Goal: Task Accomplishment & Management: Use online tool/utility

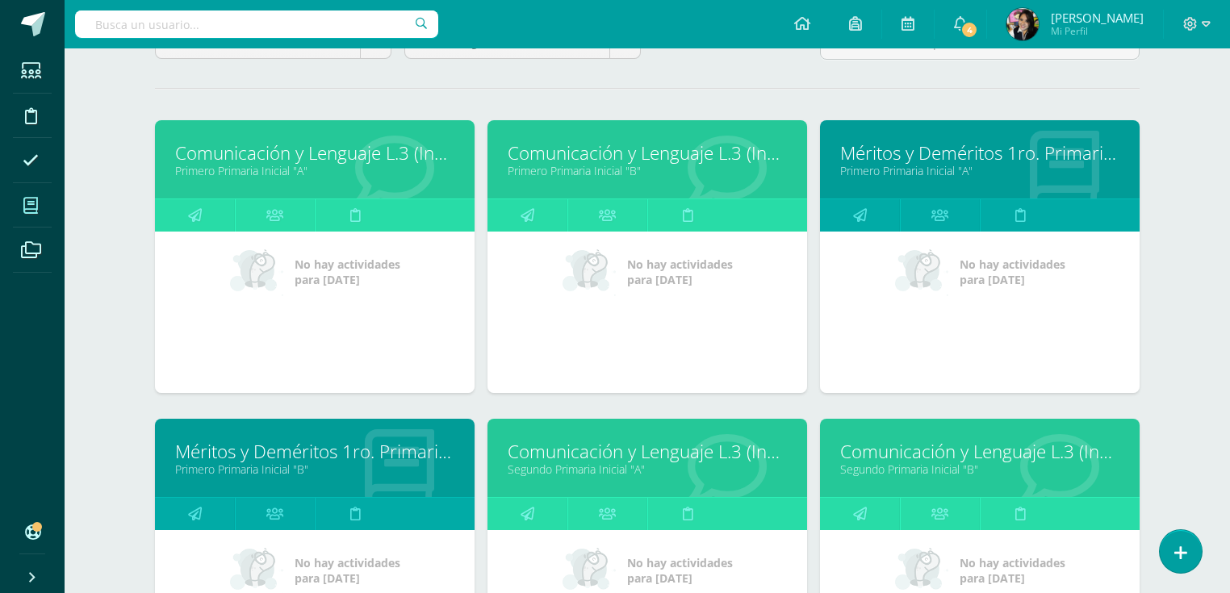
scroll to position [387, 0]
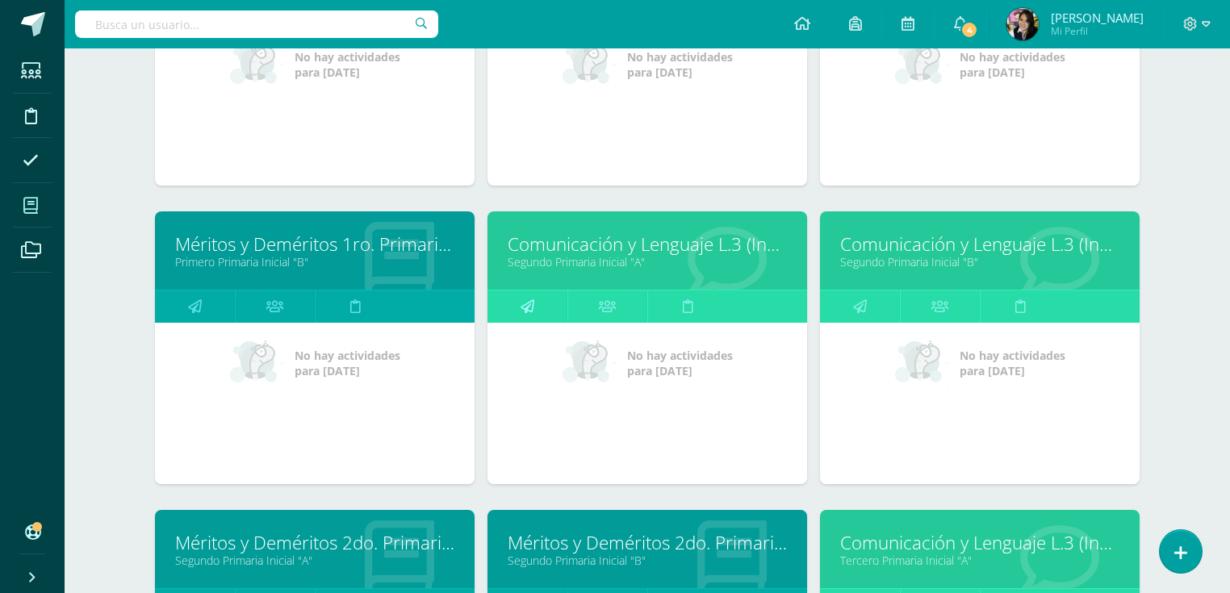
click at [546, 307] on link at bounding box center [528, 307] width 80 height 32
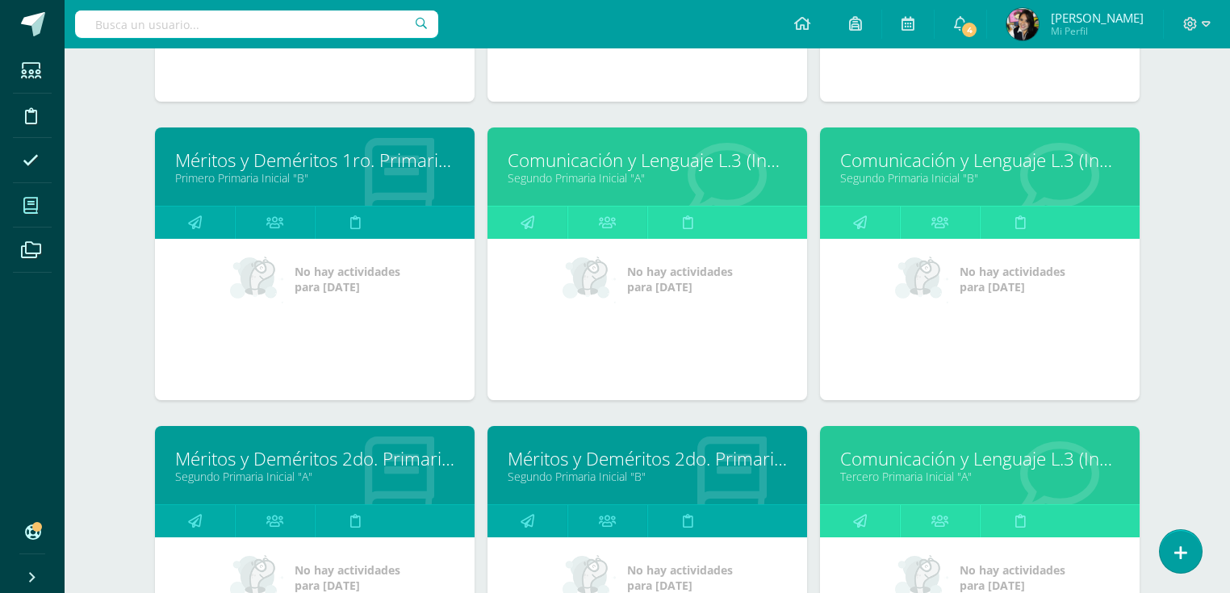
scroll to position [646, 0]
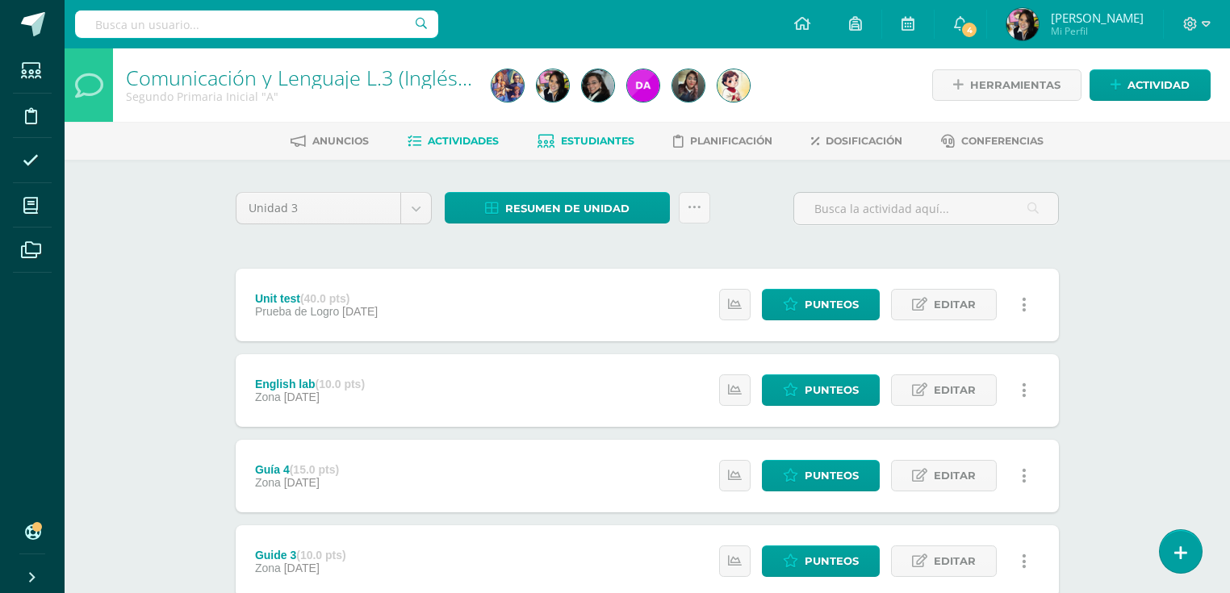
drag, startPoint x: 604, startPoint y: 126, endPoint x: 603, endPoint y: 142, distance: 16.2
click at [603, 140] on div "Anuncios Actividades Estudiantes Planificación Dosificación Conferencias" at bounding box center [667, 141] width 1204 height 38
click at [607, 146] on span "Estudiantes" at bounding box center [597, 141] width 73 height 12
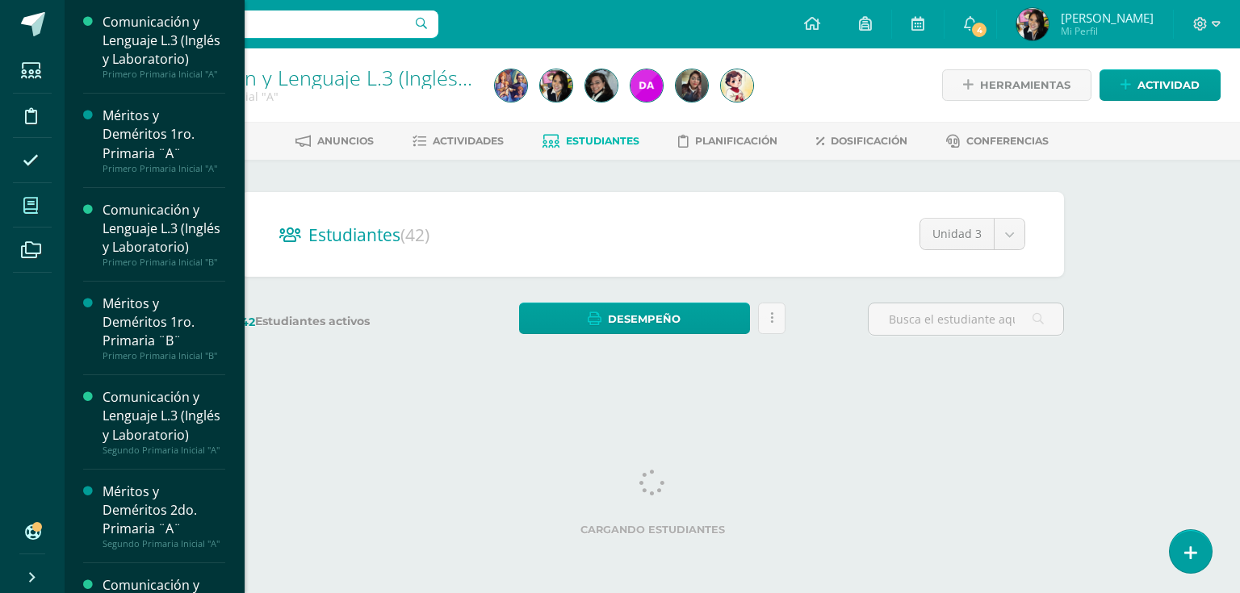
click at [42, 212] on span at bounding box center [31, 205] width 36 height 36
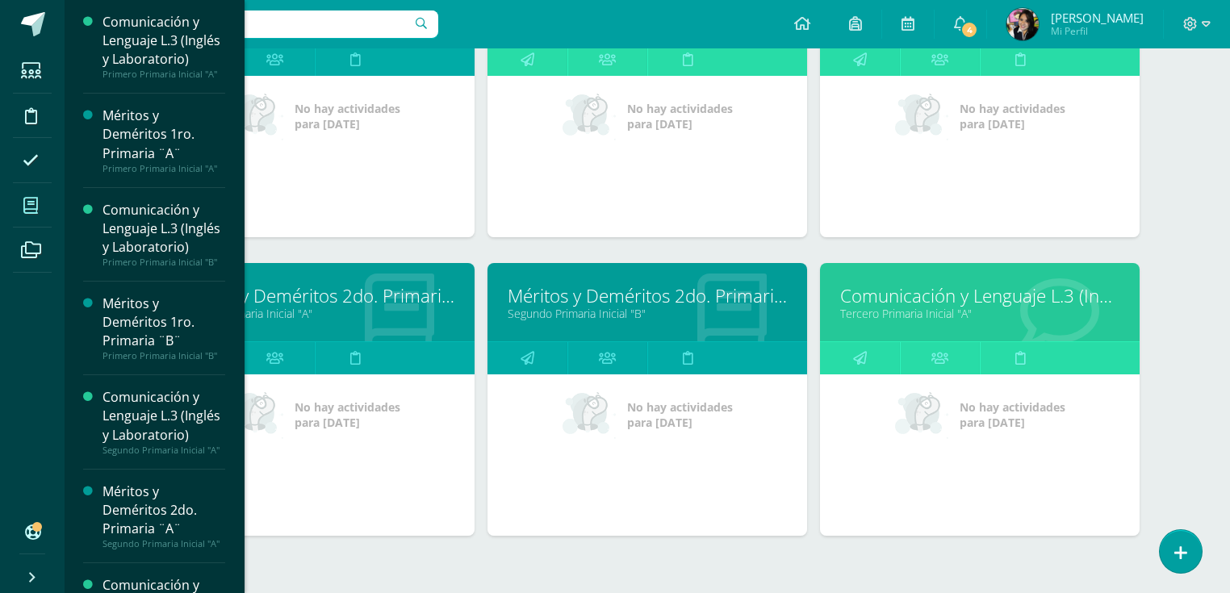
scroll to position [646, 0]
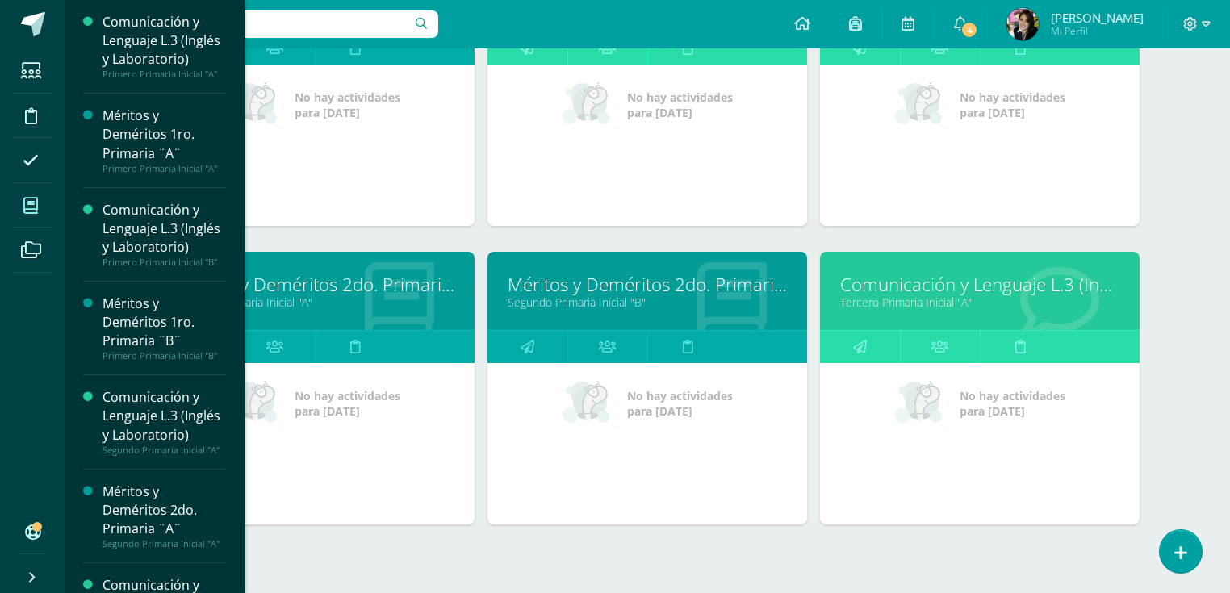
click at [337, 291] on link "Méritos y Deméritos 2do. Primaria ¨A¨" at bounding box center [314, 284] width 279 height 25
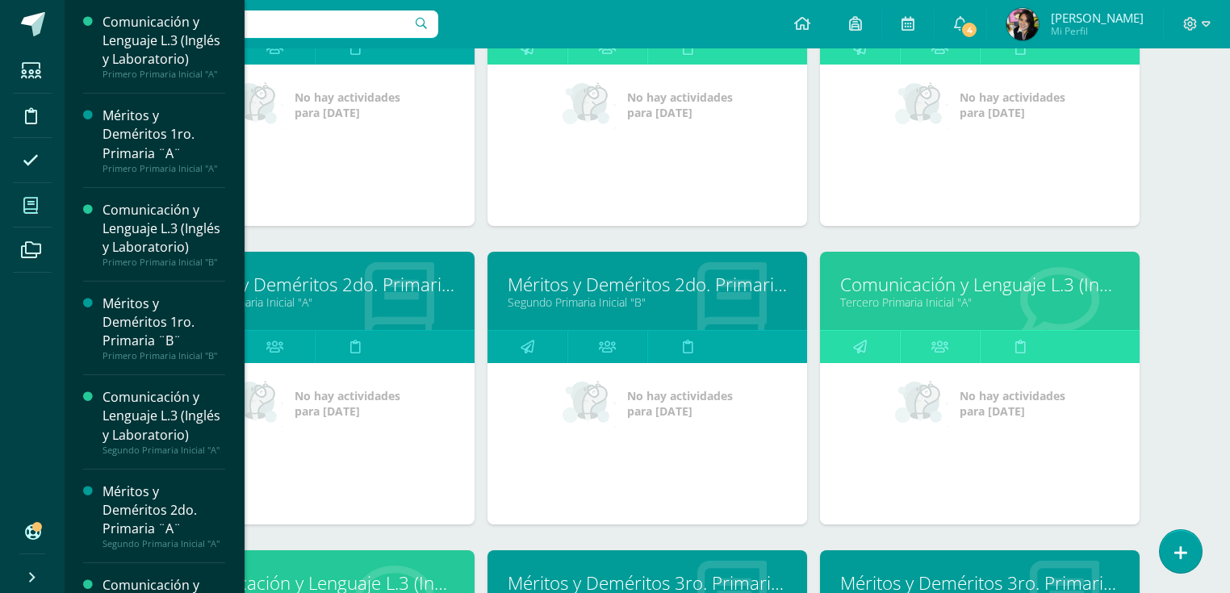
click at [337, 291] on link "Méritos y Deméritos 2do. Primaria ¨A¨" at bounding box center [314, 284] width 279 height 25
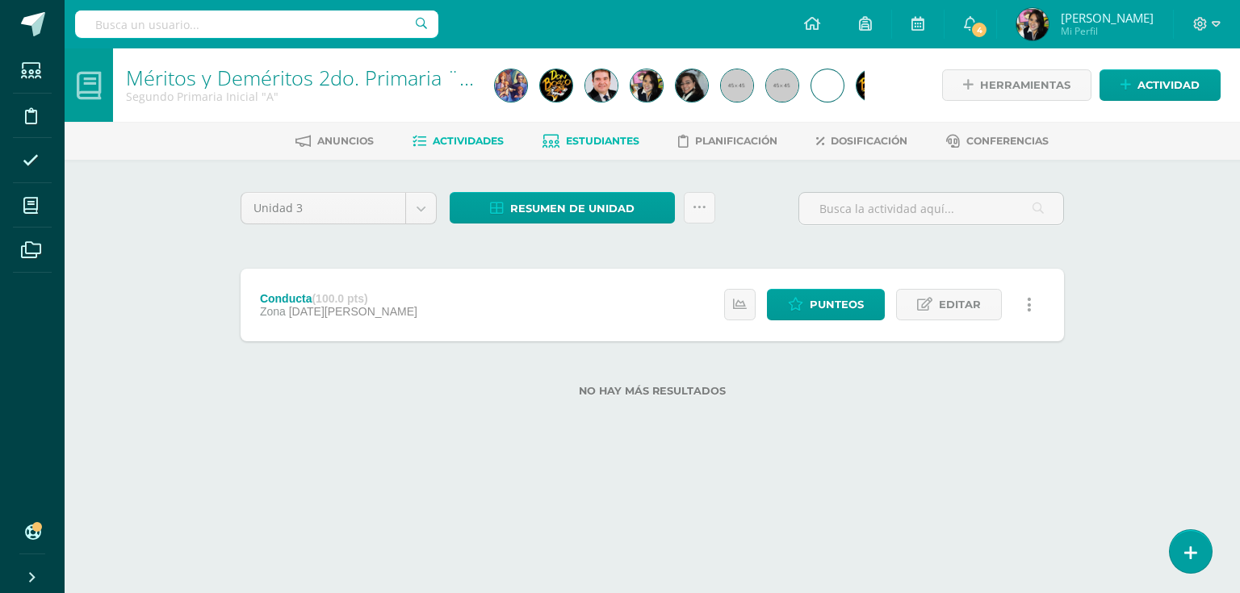
click at [588, 139] on span "Estudiantes" at bounding box center [602, 141] width 73 height 12
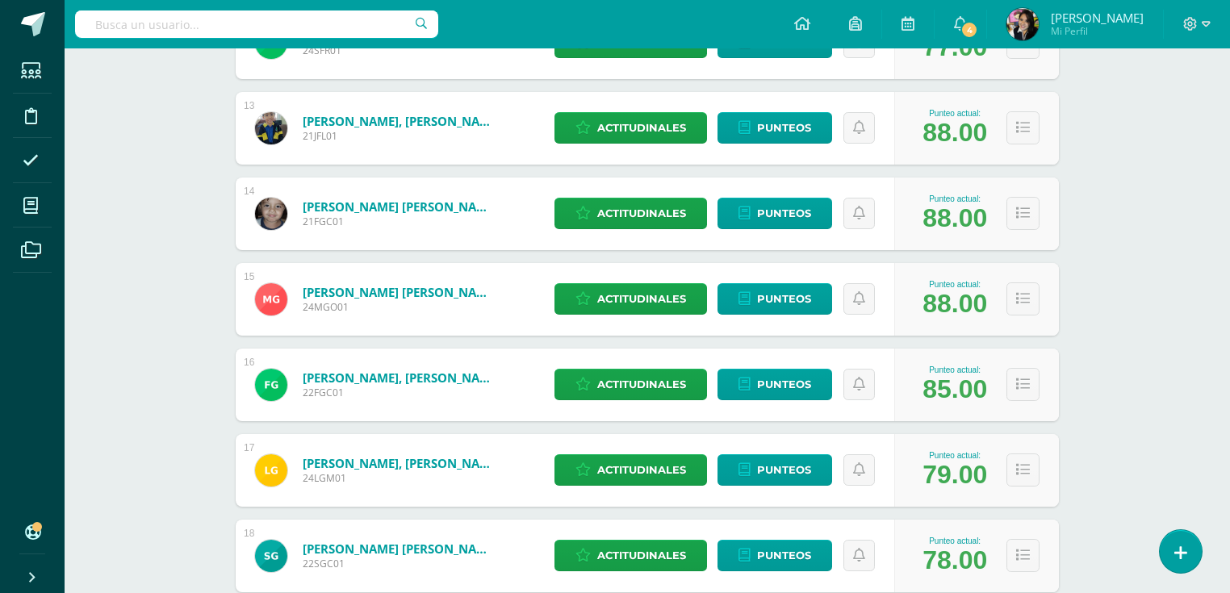
scroll to position [1291, 0]
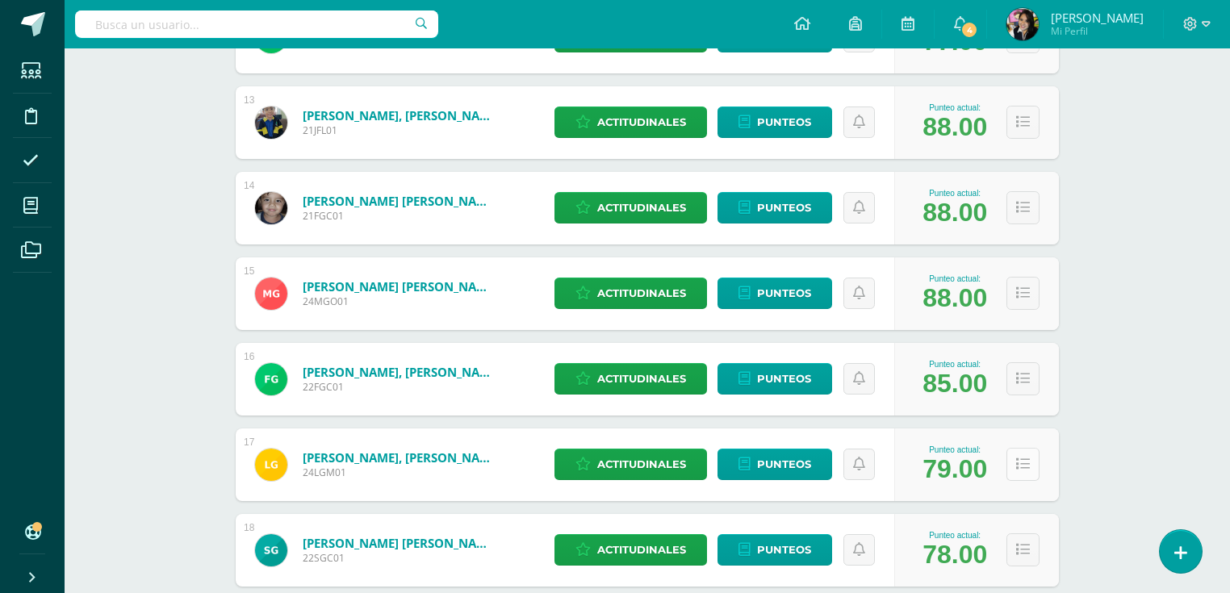
click at [1029, 471] on icon at bounding box center [1023, 465] width 14 height 14
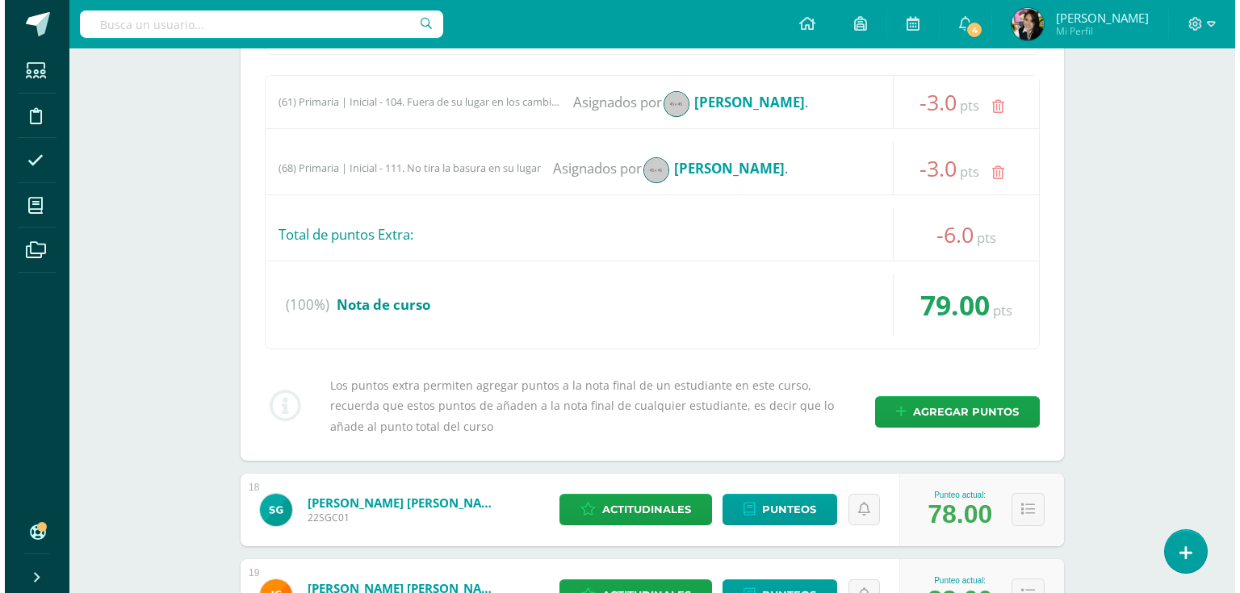
scroll to position [1937, 0]
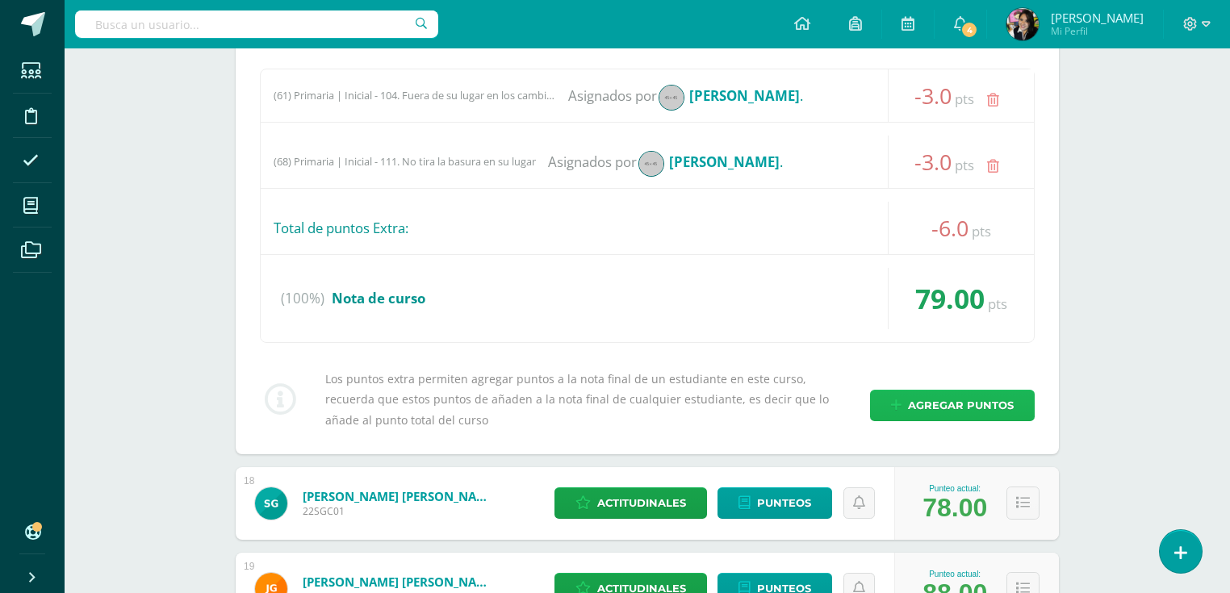
click at [914, 408] on span "Agregar puntos" at bounding box center [961, 406] width 106 height 30
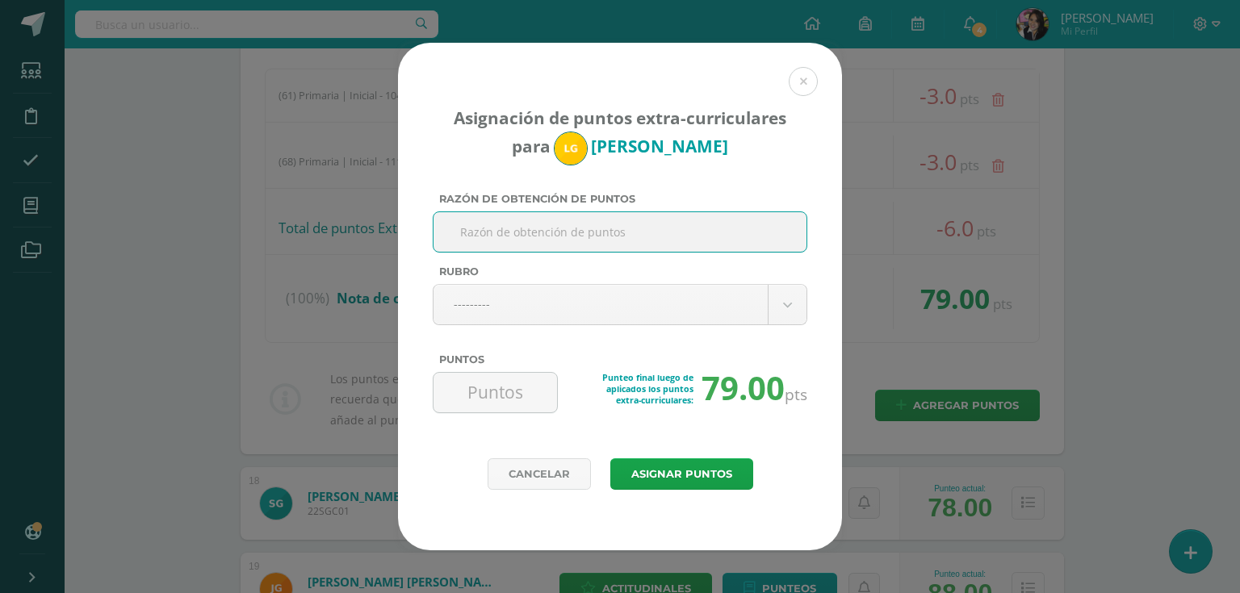
click at [578, 233] on input "Razón de obtención de puntos" at bounding box center [620, 232] width 360 height 40
type input "olvida llevar sus libros y cuadernos al salón de inglés"
click at [611, 307] on body "Asignación de puntos extra-curriculares para Liam Gil Razón de obtención de pun…" at bounding box center [620, 293] width 1240 height 4461
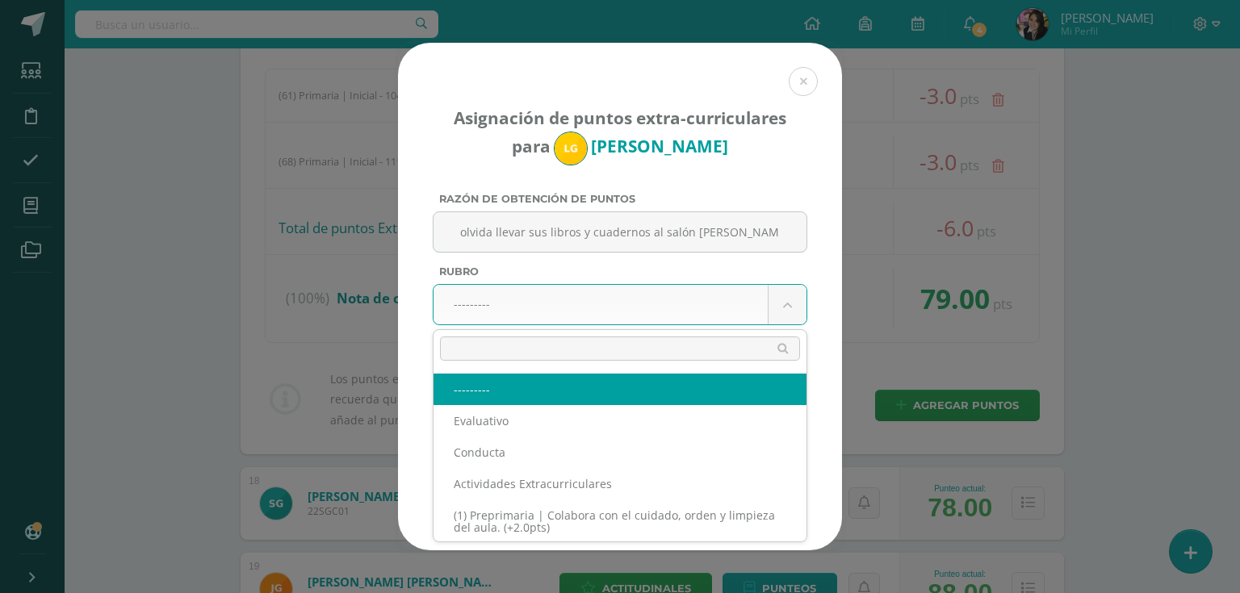
click at [558, 346] on input "text" at bounding box center [620, 349] width 360 height 24
type input "i"
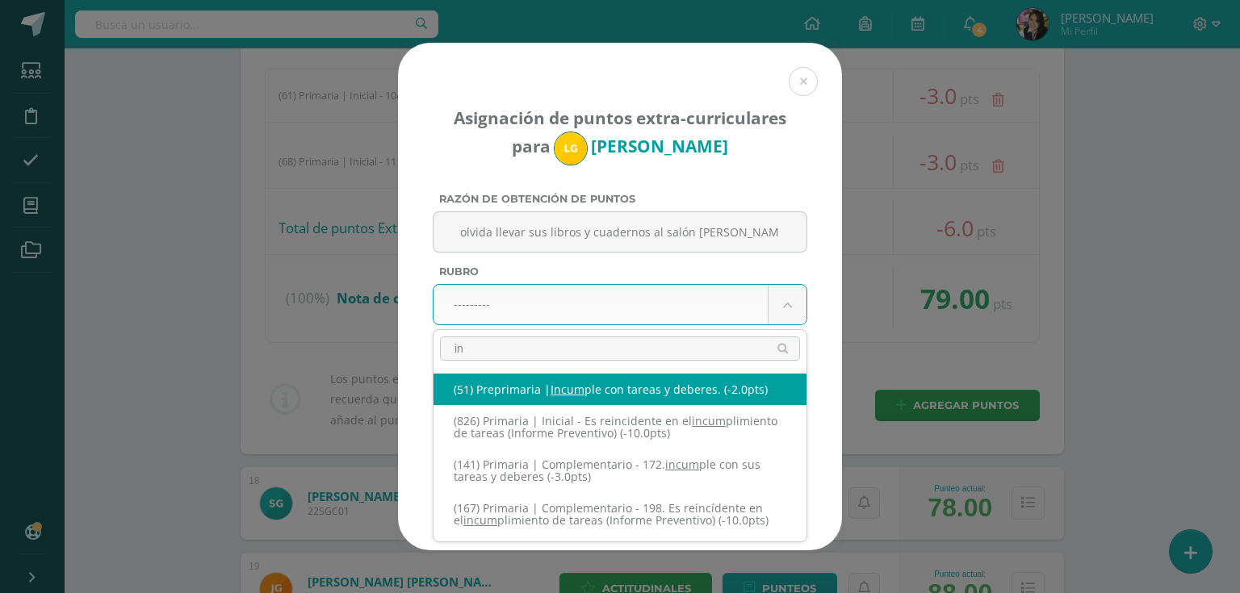
type input "i"
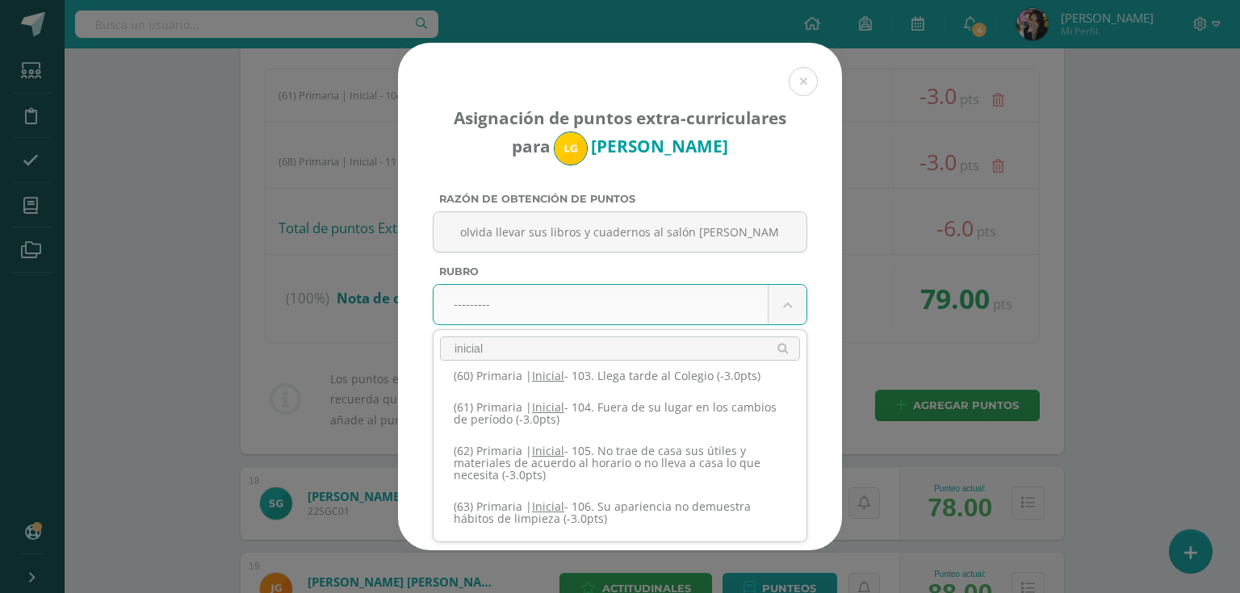
scroll to position [1873, 0]
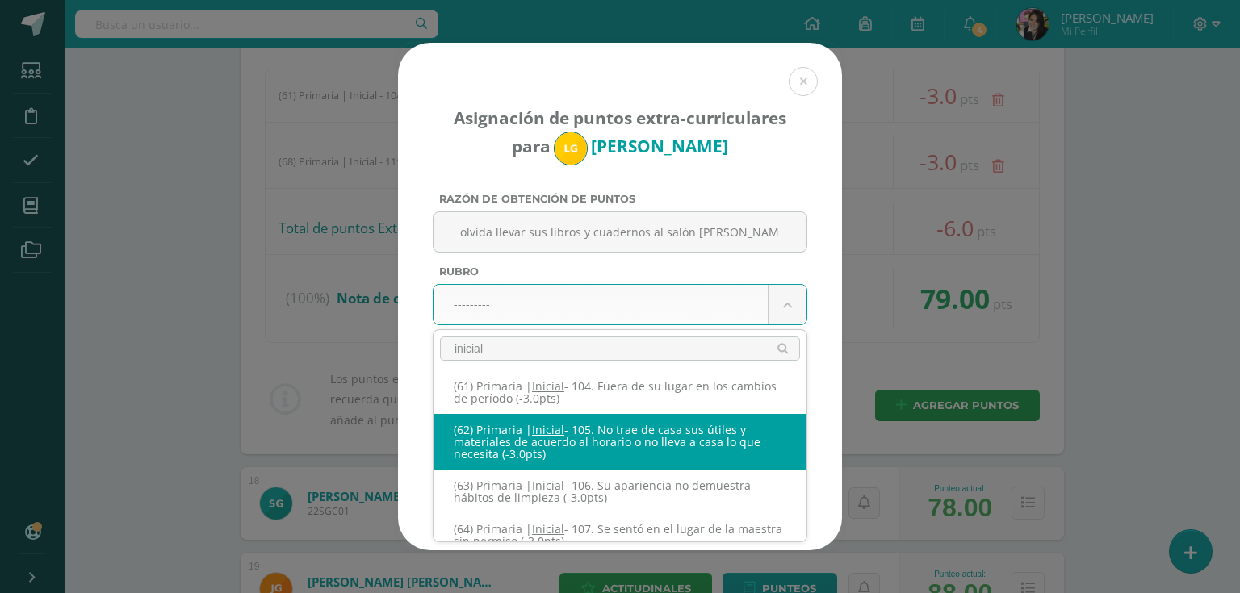
type input "inicial"
select select "123"
type input "-3"
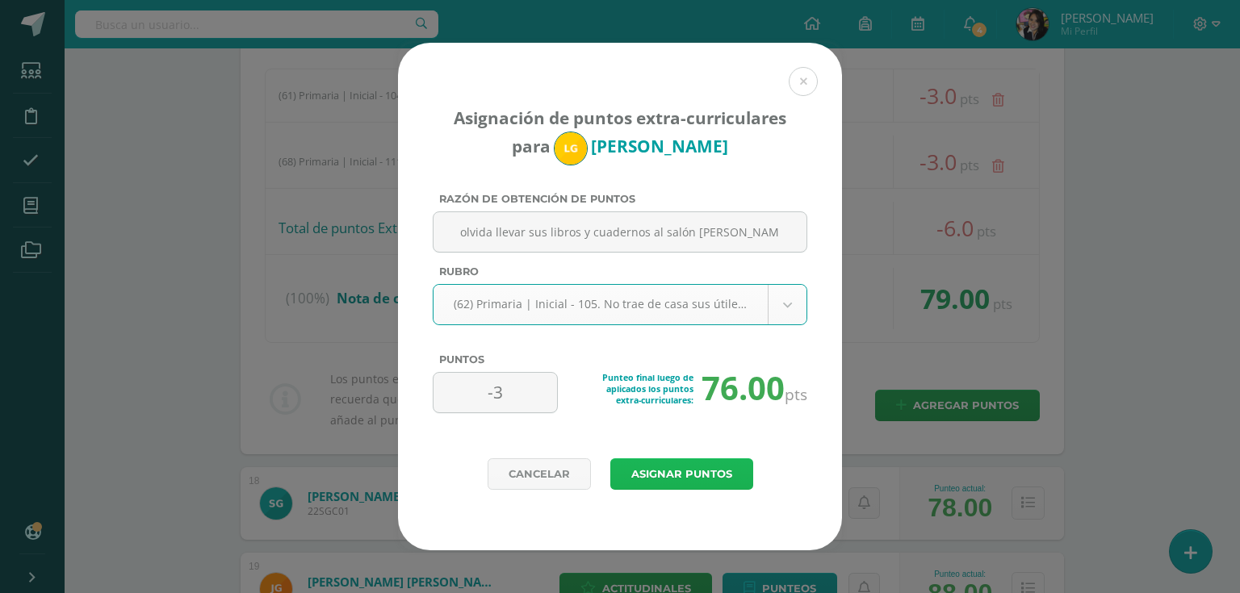
click at [668, 474] on button "Asignar puntos" at bounding box center [681, 473] width 143 height 31
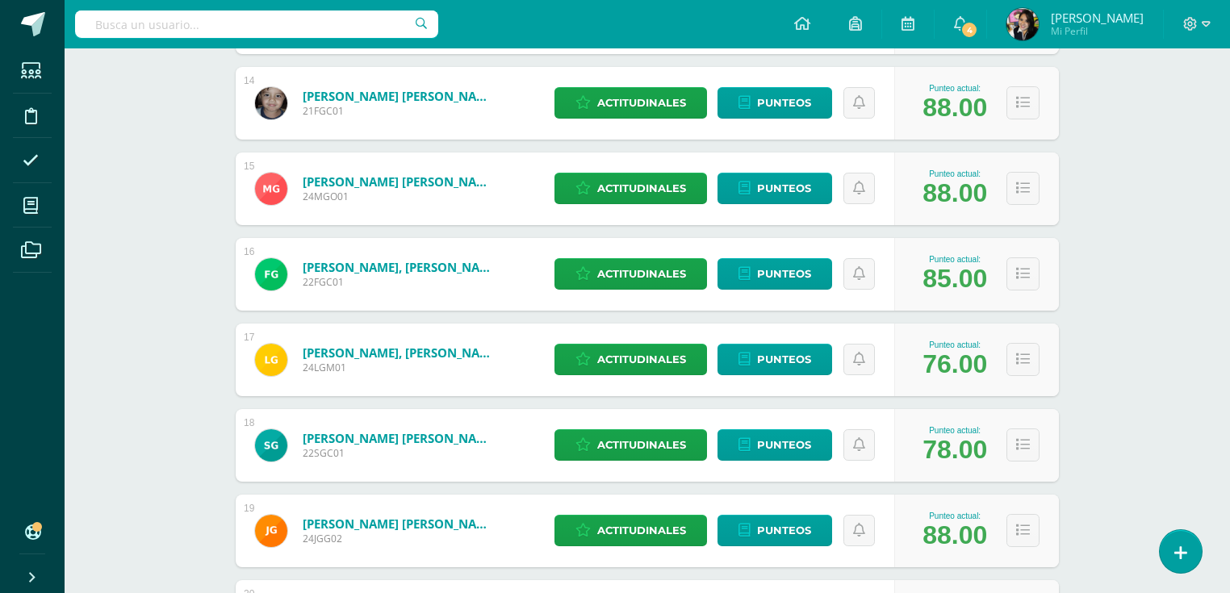
scroll to position [1412, 0]
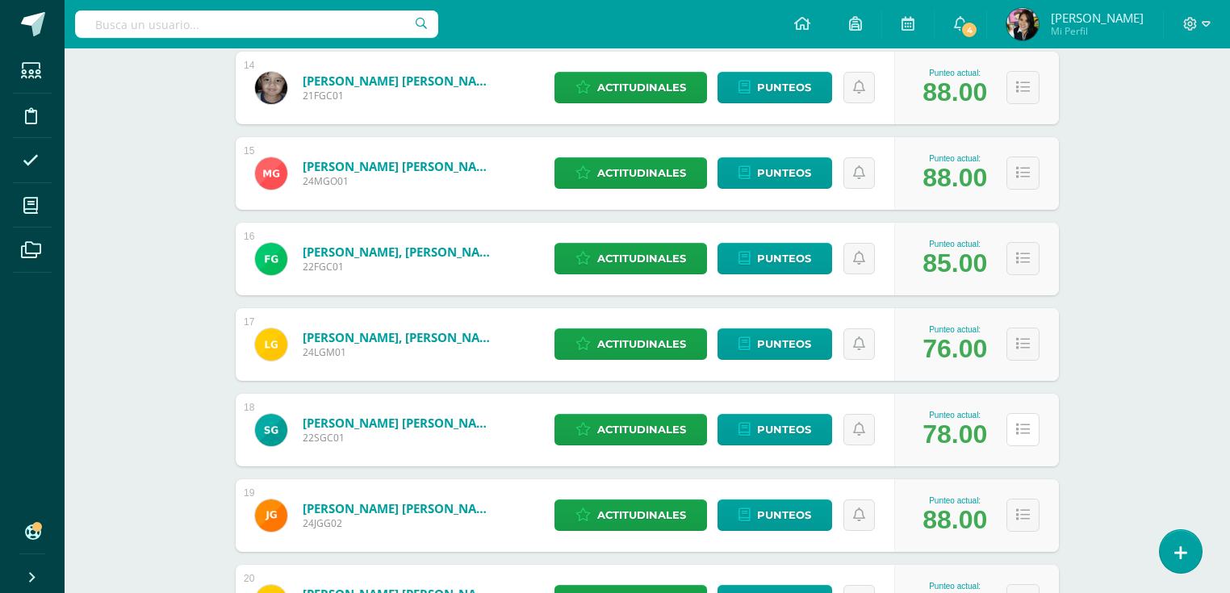
click at [1032, 429] on button at bounding box center [1023, 429] width 33 height 33
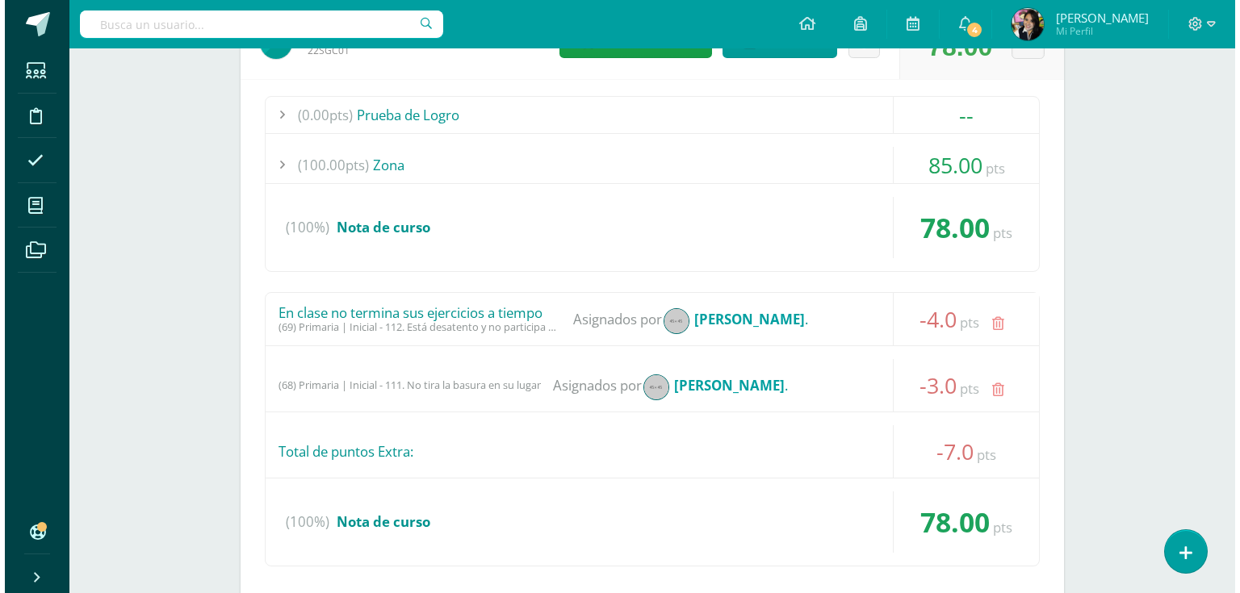
scroll to position [1928, 0]
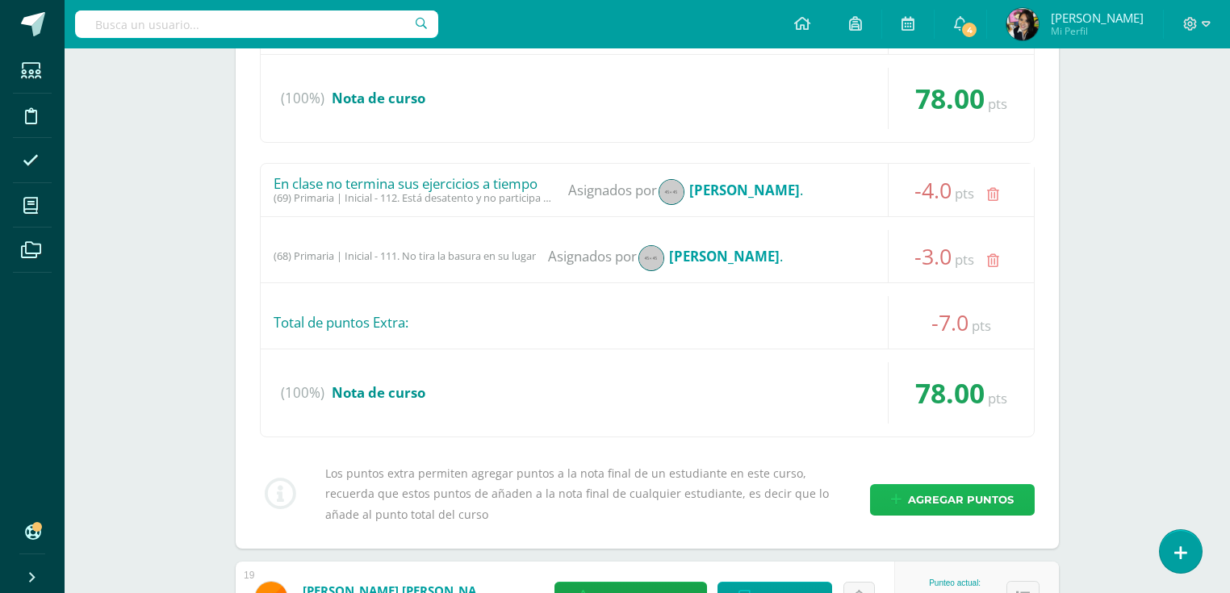
click at [956, 499] on span "Agregar puntos" at bounding box center [961, 500] width 106 height 30
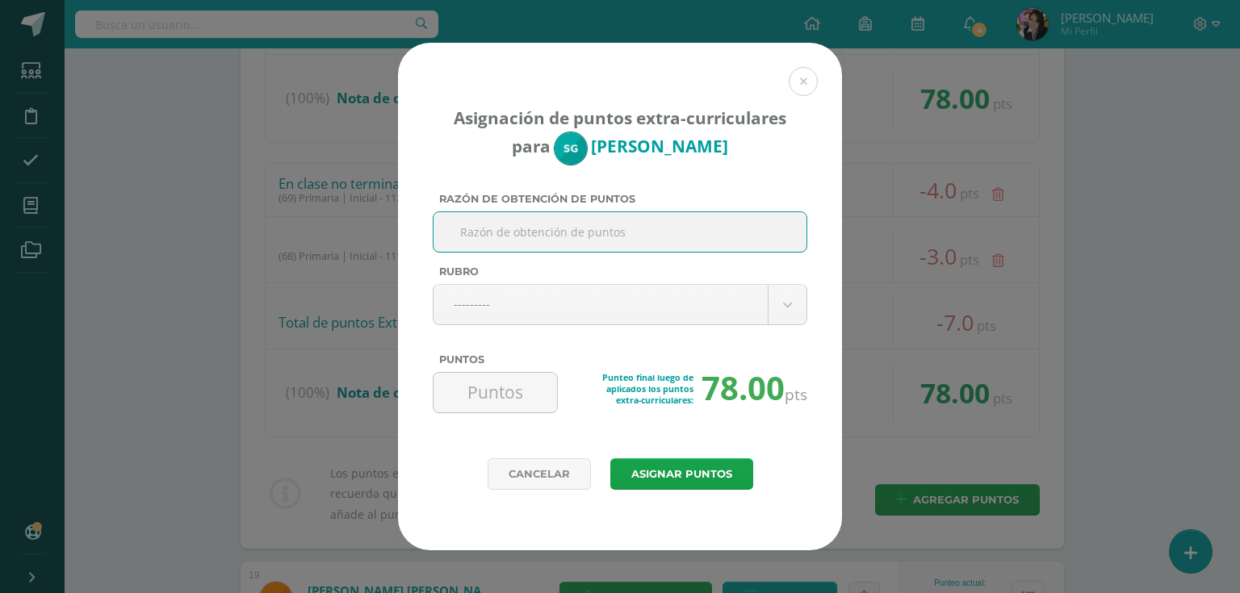
click at [588, 228] on input "Razón de obtención de puntos" at bounding box center [620, 232] width 360 height 40
type input "No administra su tiempo para trabajar en clase"
click at [597, 298] on body "Asignación de puntos extra-curriculares para Sergio Gómez Razón de obtención de…" at bounding box center [620, 391] width 1240 height 4638
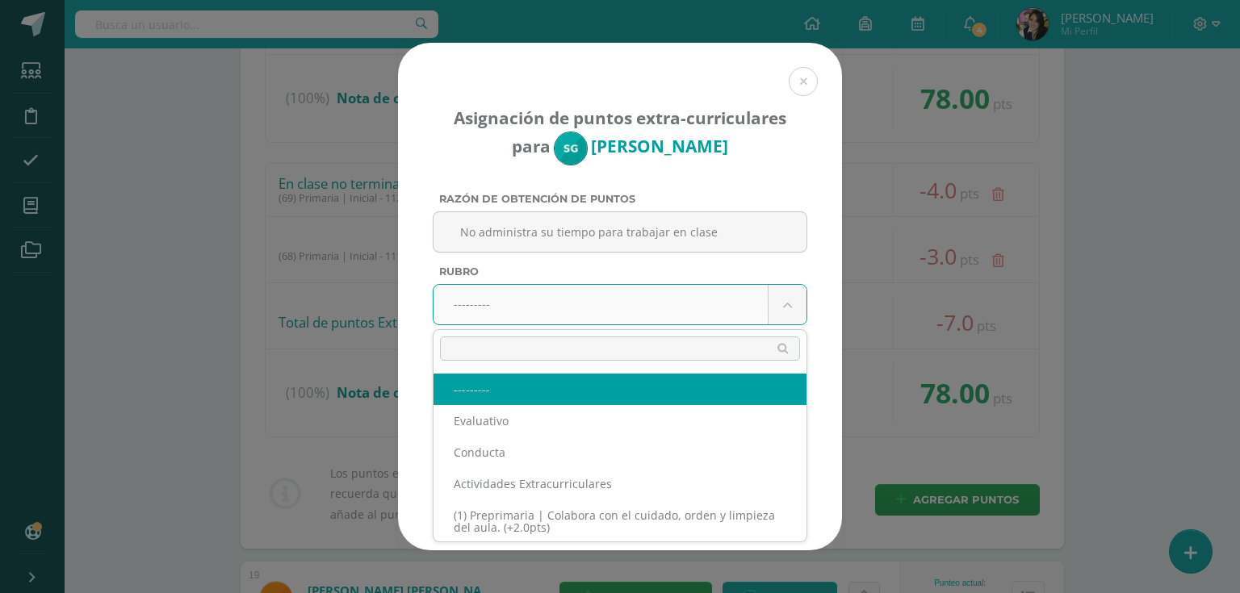
click at [577, 345] on input "text" at bounding box center [620, 349] width 360 height 24
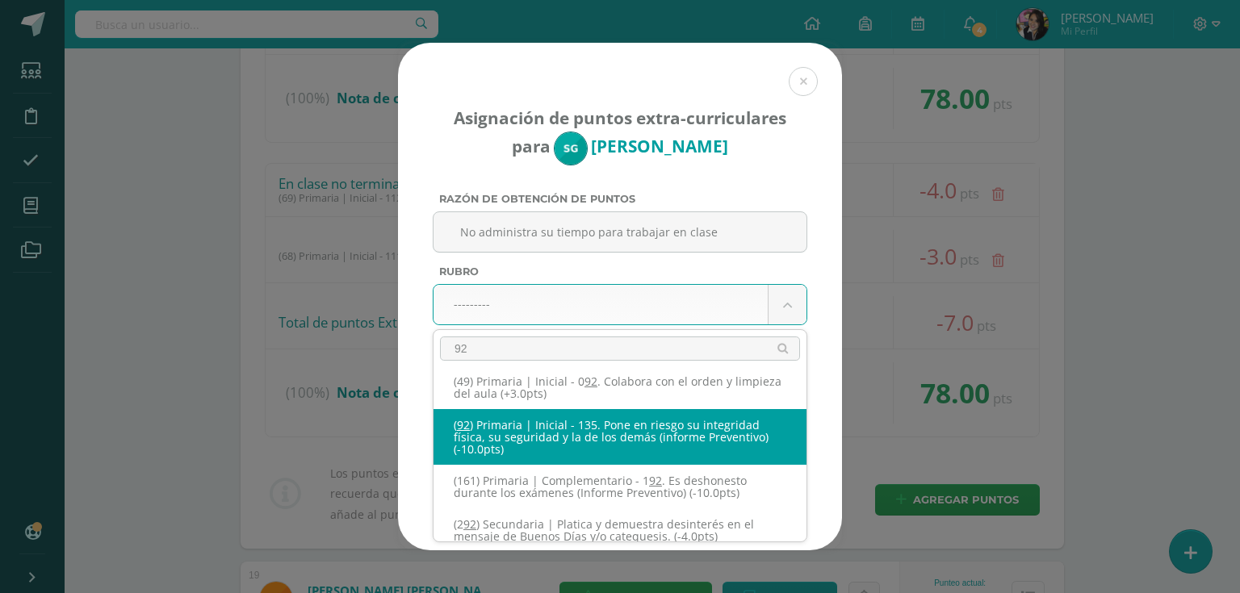
scroll to position [0, 0]
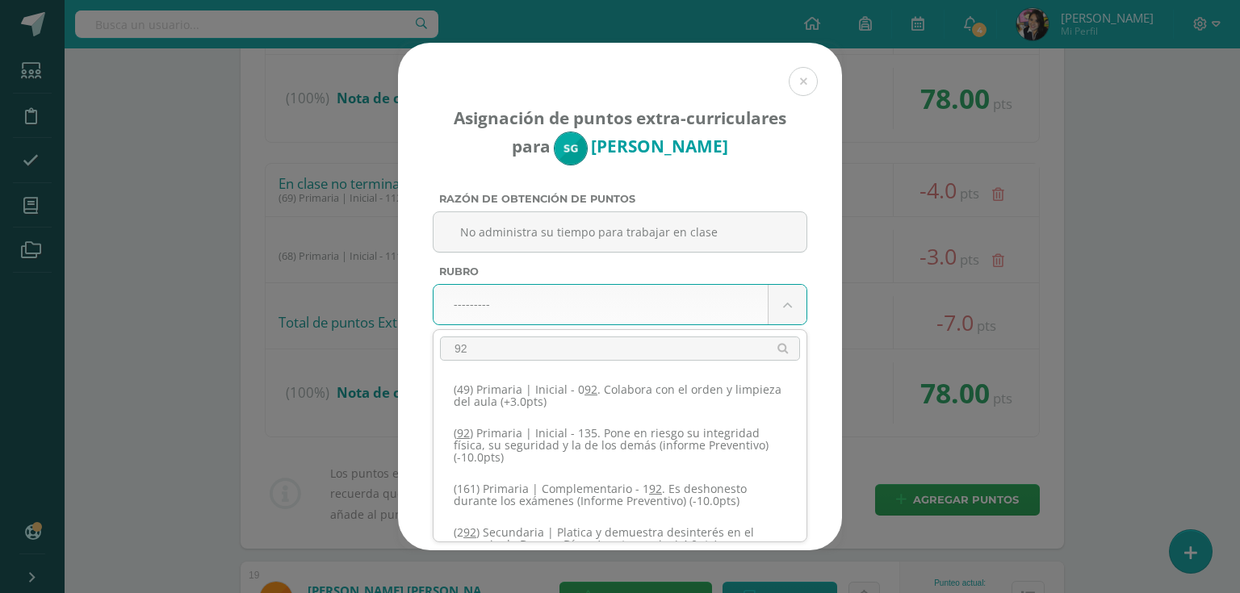
type input "9"
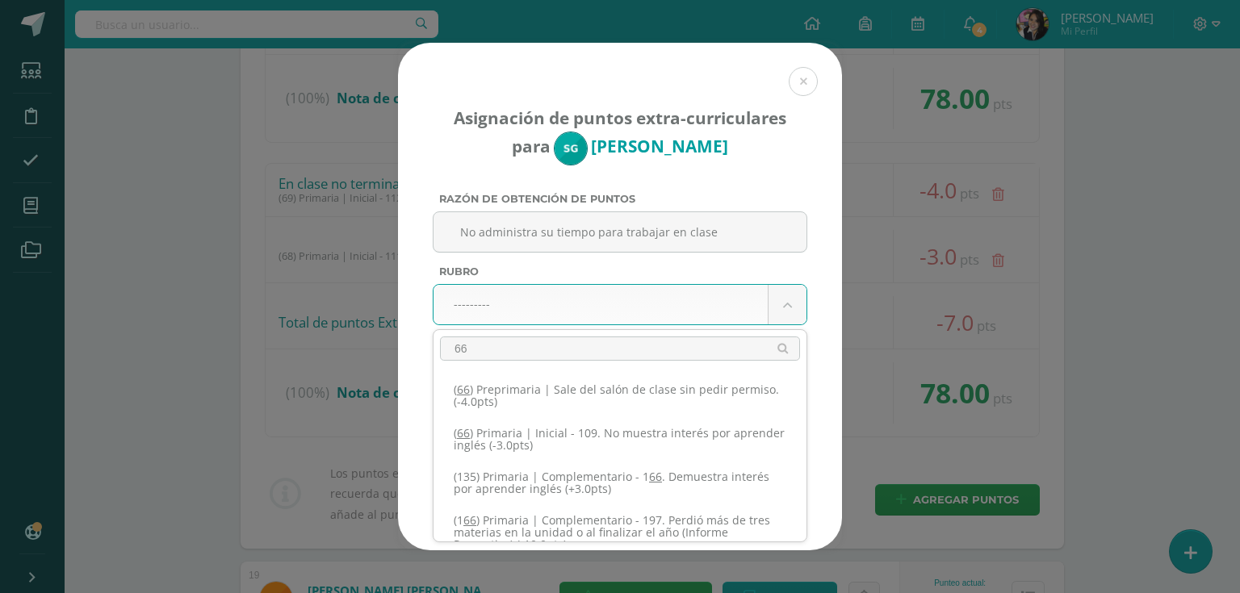
click at [559, 351] on input "66" at bounding box center [620, 349] width 360 height 24
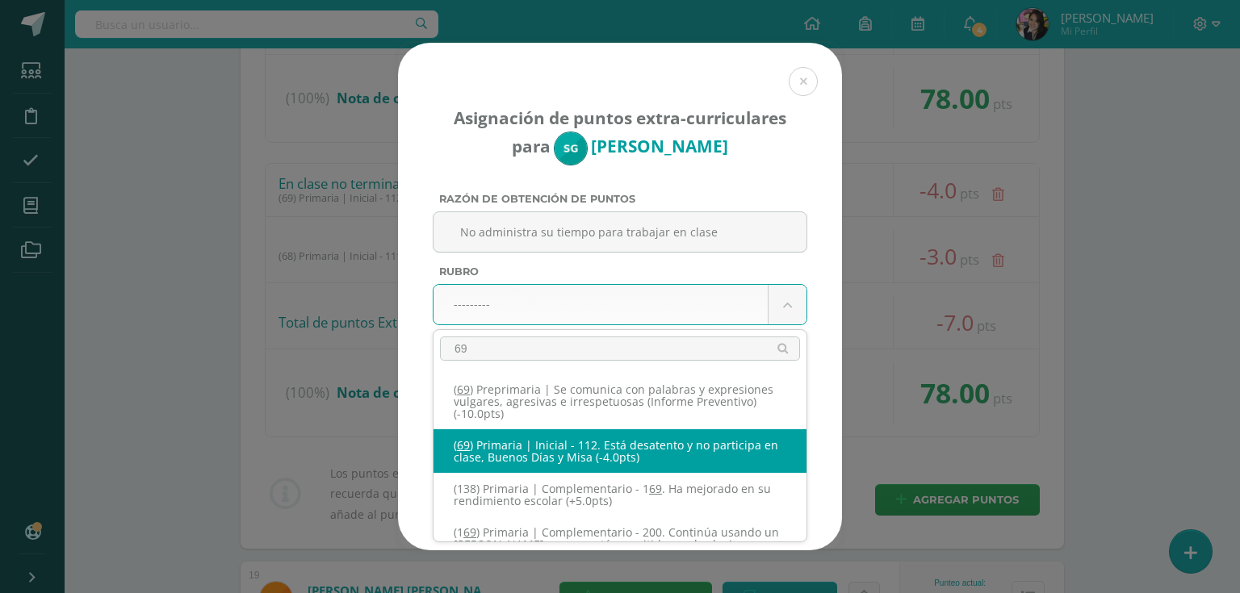
type input "69"
select select "130"
type input "-4"
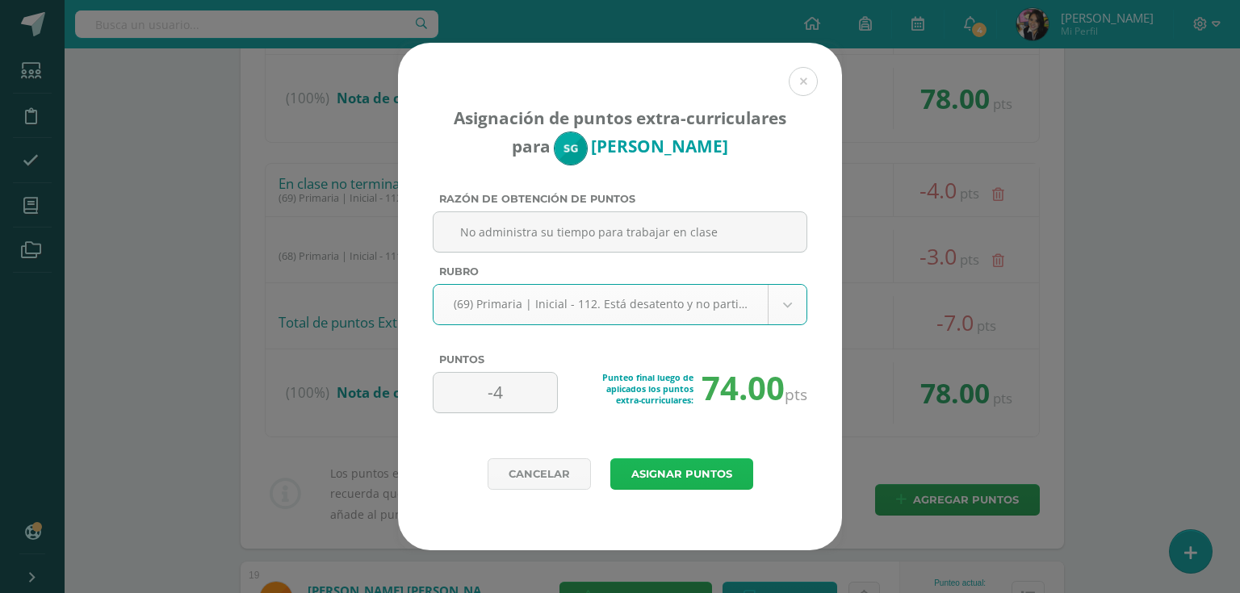
click at [698, 475] on button "Asignar puntos" at bounding box center [681, 473] width 143 height 31
